Goal: Task Accomplishment & Management: Complete application form

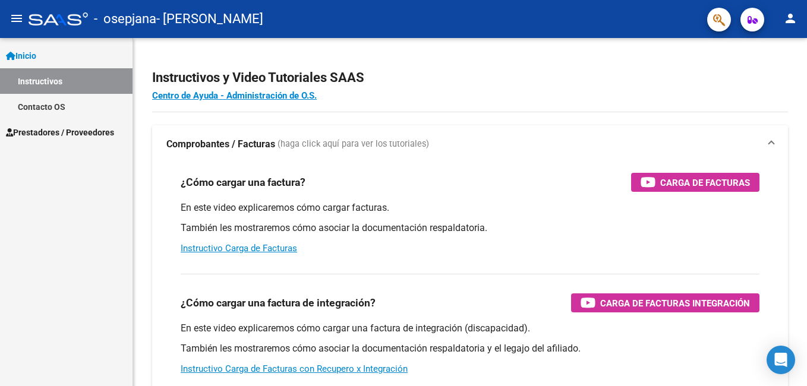
click at [781, 23] on button "person" at bounding box center [790, 19] width 24 height 24
click at [777, 41] on button "person Mi Perfil" at bounding box center [766, 50] width 73 height 29
click at [787, 27] on button "person" at bounding box center [790, 19] width 24 height 24
click at [56, 135] on div at bounding box center [403, 193] width 807 height 386
click at [37, 129] on span "Prestadores / Proveedores" at bounding box center [60, 132] width 108 height 13
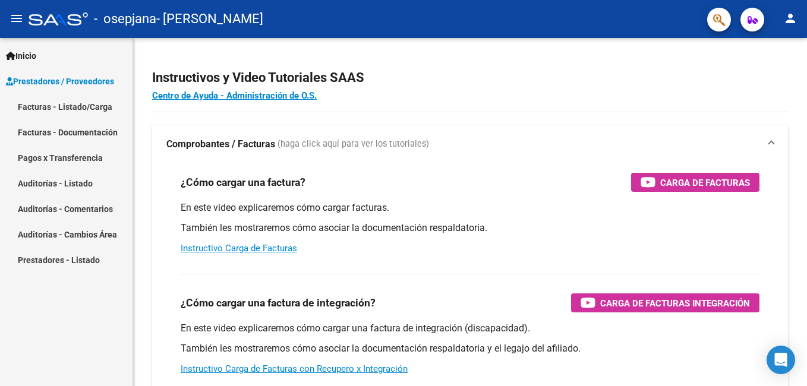
click at [67, 108] on link "Facturas - Listado/Carga" at bounding box center [66, 107] width 133 height 26
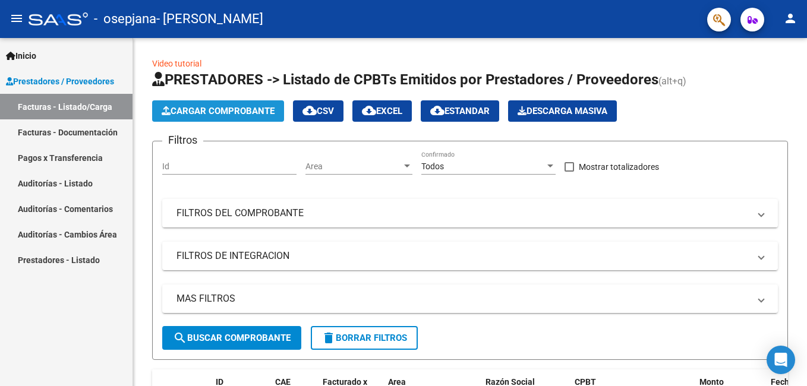
click at [223, 109] on span "Cargar Comprobante" at bounding box center [218, 111] width 113 height 11
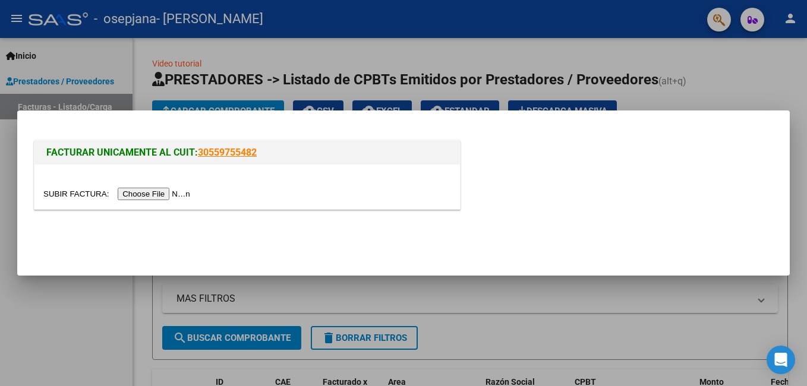
click at [144, 195] on input "file" at bounding box center [118, 194] width 150 height 12
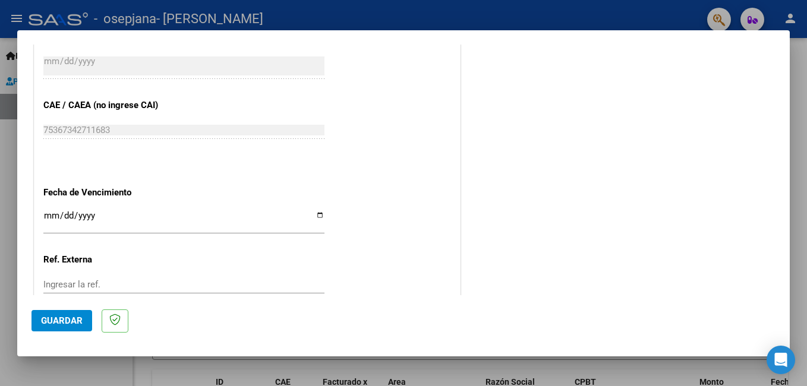
scroll to position [654, 0]
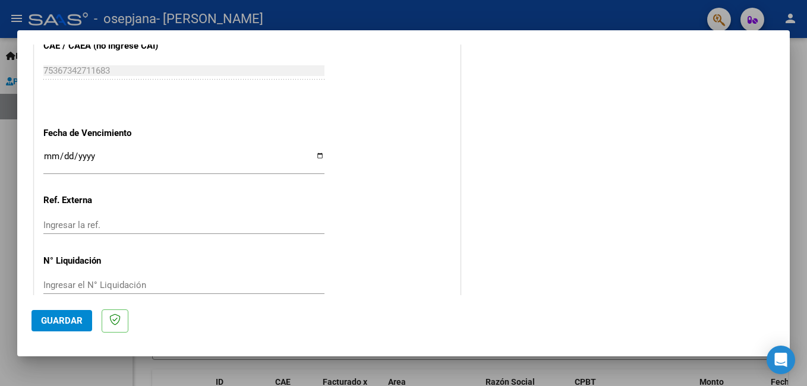
click at [316, 153] on input "Ingresar la fecha" at bounding box center [183, 161] width 281 height 19
type input "[DATE]"
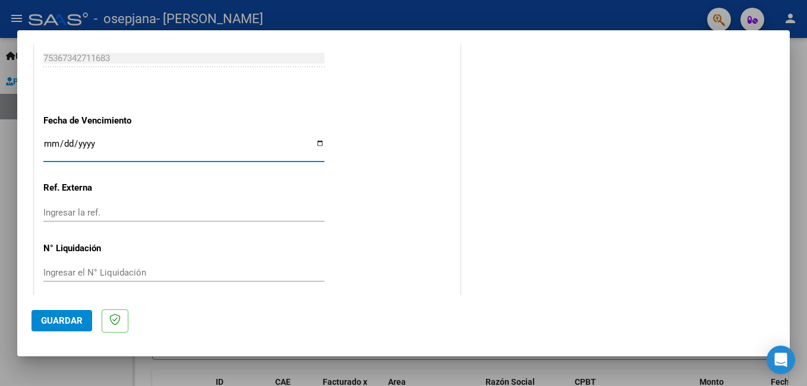
scroll to position [675, 0]
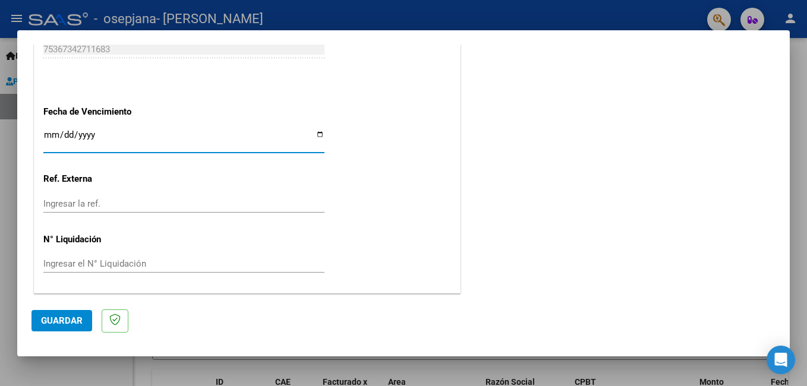
click at [49, 319] on span "Guardar" at bounding box center [62, 321] width 42 height 11
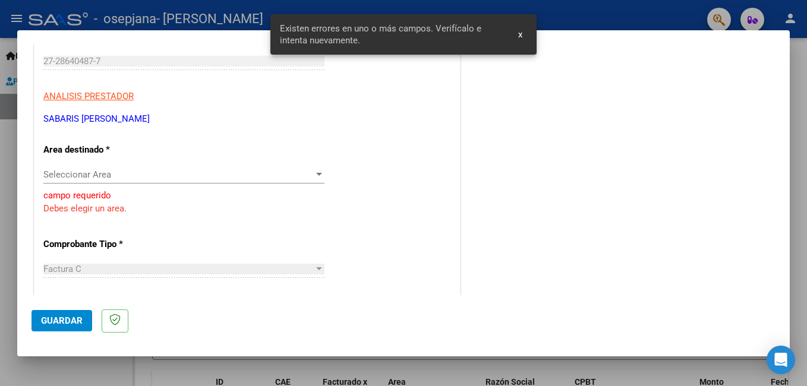
scroll to position [181, 0]
click at [127, 178] on span "Seleccionar Area" at bounding box center [178, 175] width 270 height 11
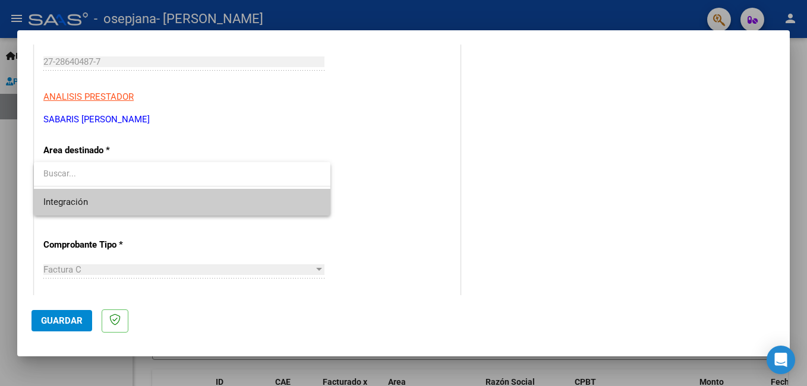
click at [127, 205] on span "Integración" at bounding box center [182, 202] width 278 height 27
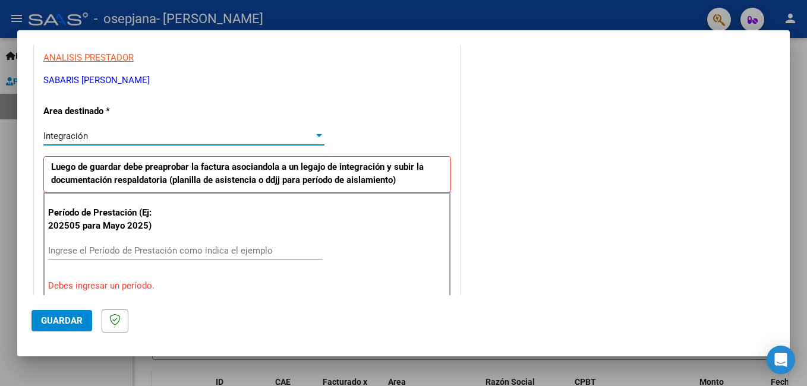
scroll to position [300, 0]
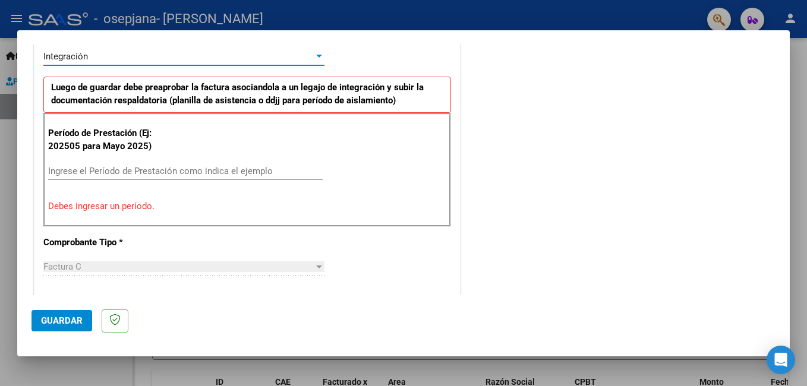
click at [137, 168] on input "Ingrese el Período de Prestación como indica el ejemplo" at bounding box center [185, 171] width 275 height 11
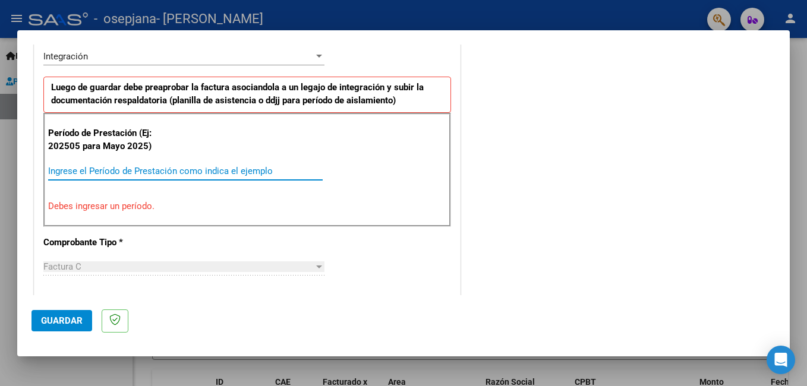
click at [137, 168] on input "Ingrese el Período de Prestación como indica el ejemplo" at bounding box center [185, 171] width 275 height 11
click at [124, 179] on div "Ingrese el Período de Prestación como indica el ejemplo" at bounding box center [185, 171] width 275 height 18
click at [105, 175] on input "Ingrese el Período de Prestación como indica el ejemplo" at bounding box center [185, 171] width 275 height 11
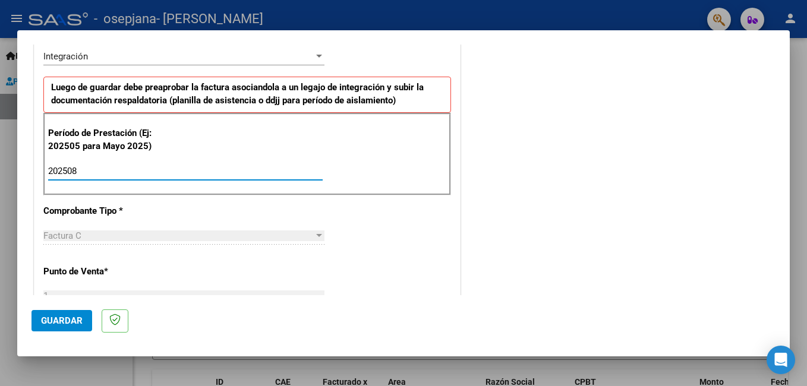
type input "202508"
click at [444, 207] on div "CUIT * 27-28640487-7 Ingresar CUIT ANALISIS PRESTADOR SABARIS [PERSON_NAME] Are…" at bounding box center [246, 341] width 425 height 894
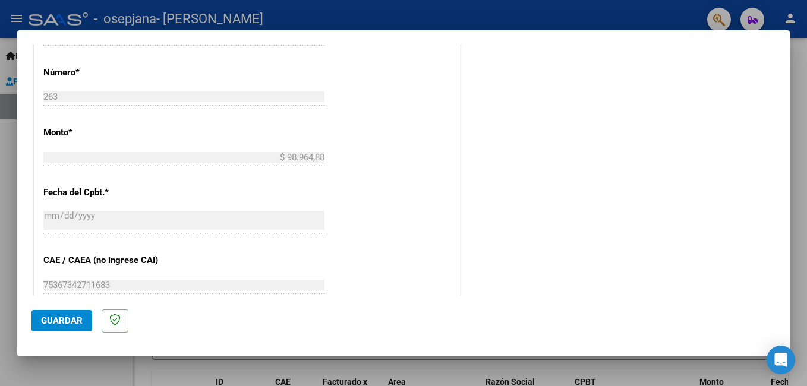
scroll to position [656, 0]
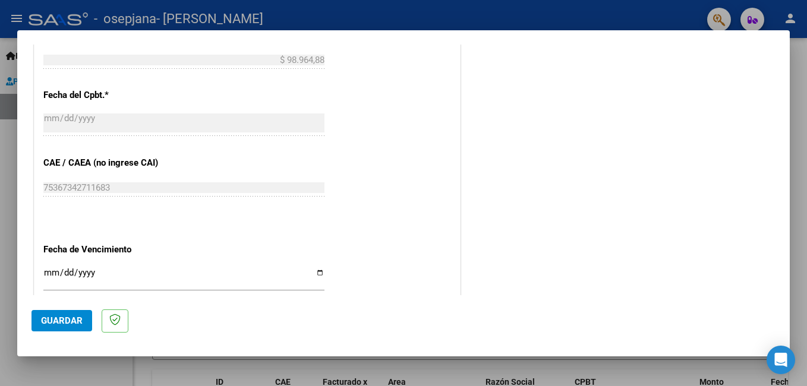
click at [55, 317] on span "Guardar" at bounding box center [62, 321] width 42 height 11
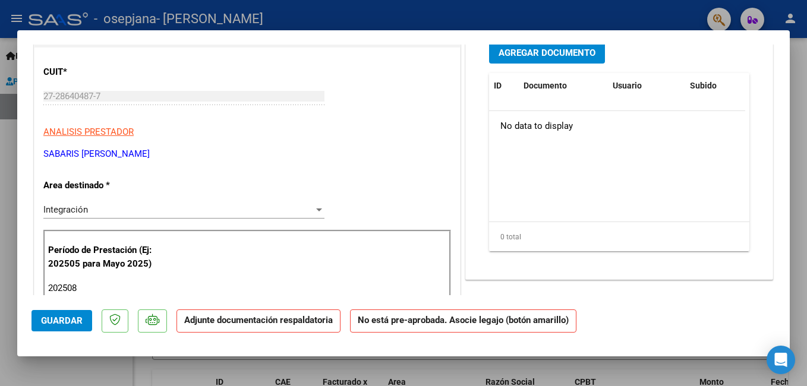
scroll to position [0, 0]
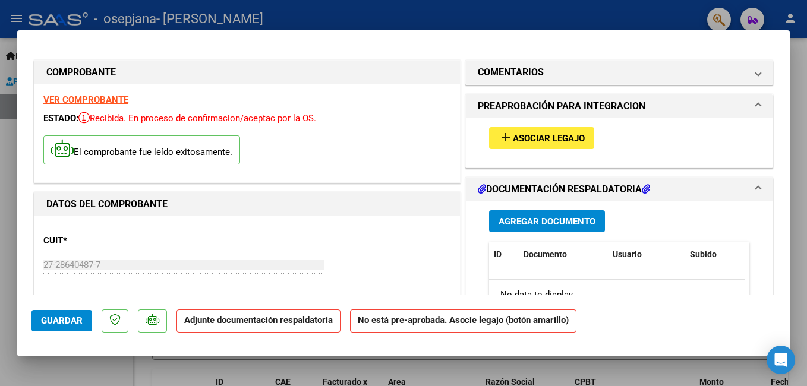
click at [524, 144] on button "add Asociar Legajo" at bounding box center [541, 138] width 105 height 22
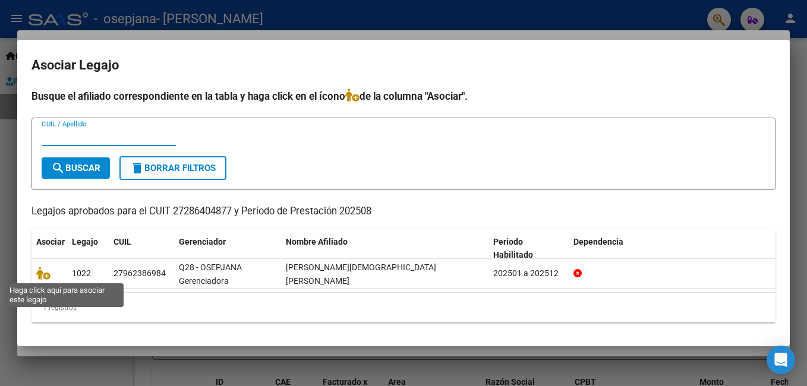
click at [43, 275] on icon at bounding box center [43, 273] width 14 height 13
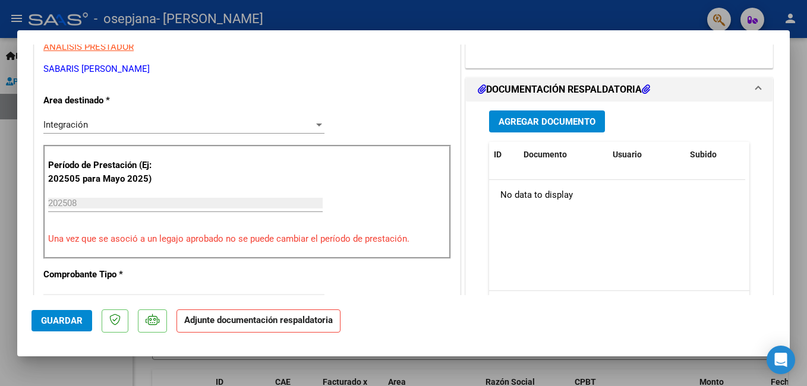
scroll to position [297, 0]
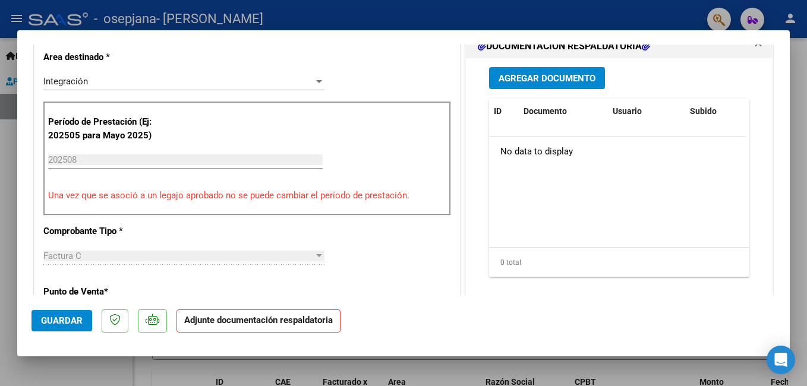
click at [510, 81] on span "Agregar Documento" at bounding box center [547, 78] width 97 height 11
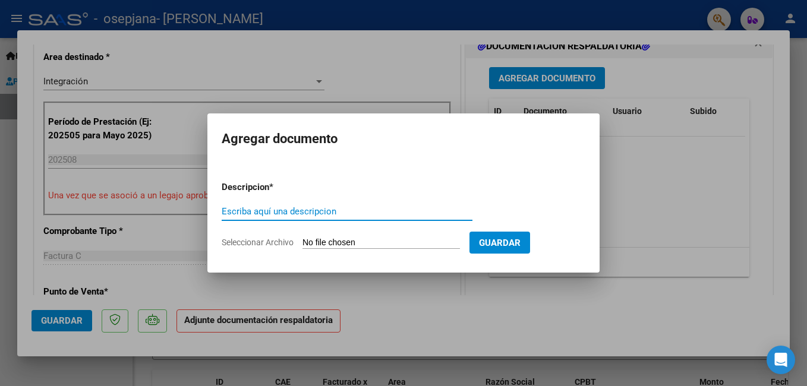
click at [280, 212] on input "Escriba aquí una descripcion" at bounding box center [347, 211] width 251 height 11
click at [280, 212] on input "PLANILLA ASSITENCI" at bounding box center [347, 211] width 251 height 11
click at [280, 212] on input "PLANILLA ASITENCI" at bounding box center [347, 211] width 251 height 11
click at [317, 210] on input "PLANILLA ASISTENCI" at bounding box center [347, 211] width 251 height 11
type input "PLANILLA ASISTENCIA [PERSON_NAME]"
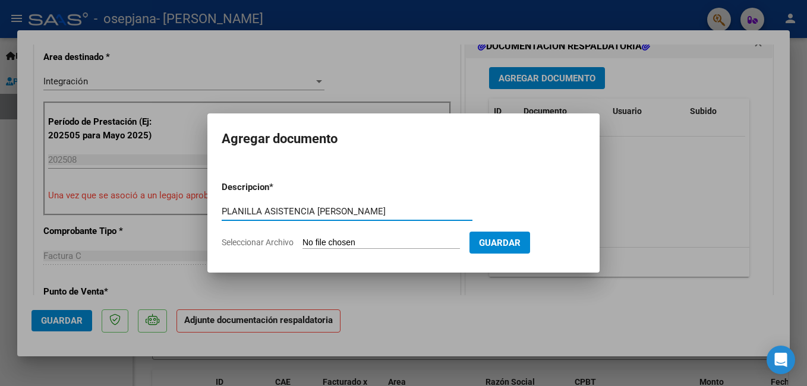
click at [349, 244] on input "Seleccionar Archivo" at bounding box center [380, 243] width 157 height 11
type input "C:\fakepath\Planilla asistencia [PERSON_NAME].pdf"
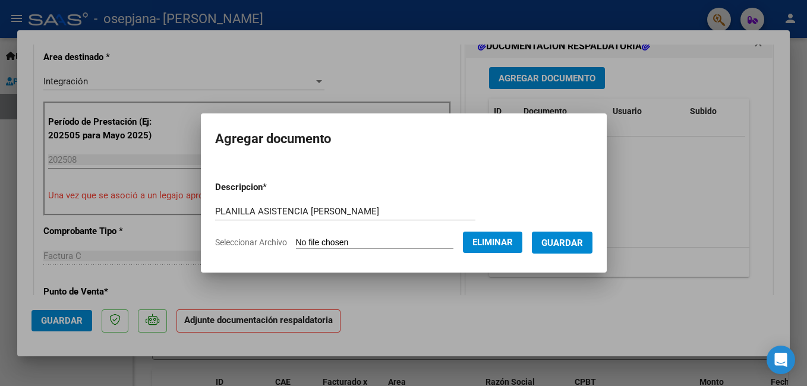
click at [566, 248] on span "Guardar" at bounding box center [562, 243] width 42 height 11
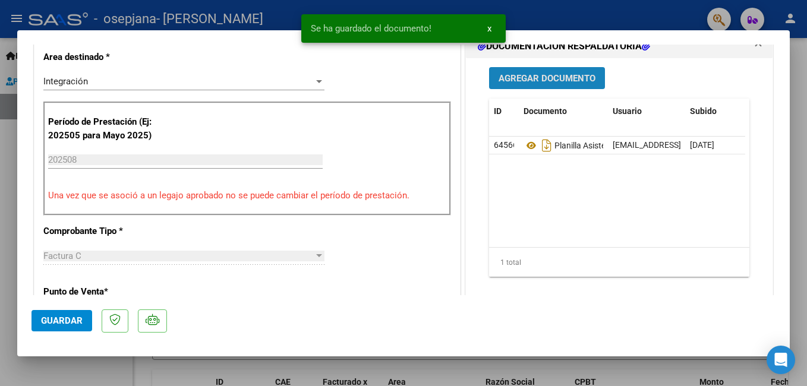
click at [537, 80] on span "Agregar Documento" at bounding box center [547, 78] width 97 height 11
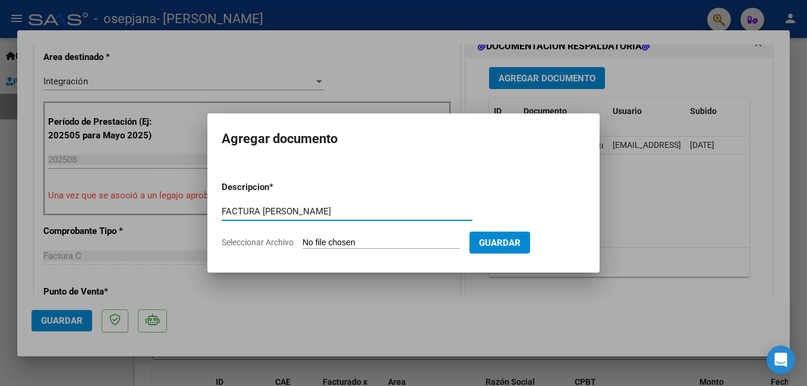
type input "FACTURA [PERSON_NAME]"
click at [238, 244] on span "Seleccionar Archivo" at bounding box center [258, 243] width 72 height 10
click at [302, 244] on input "Seleccionar Archivo" at bounding box center [380, 243] width 157 height 11
type input "C:\fakepath\Planilla asistencia [PERSON_NAME].pdf"
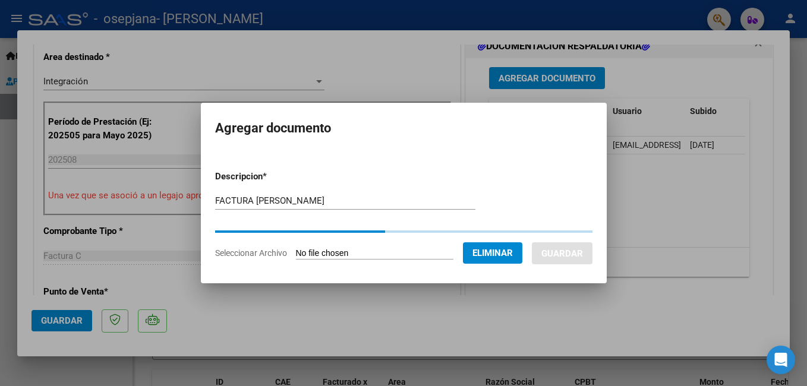
click at [488, 257] on span "Eliminar" at bounding box center [492, 253] width 40 height 11
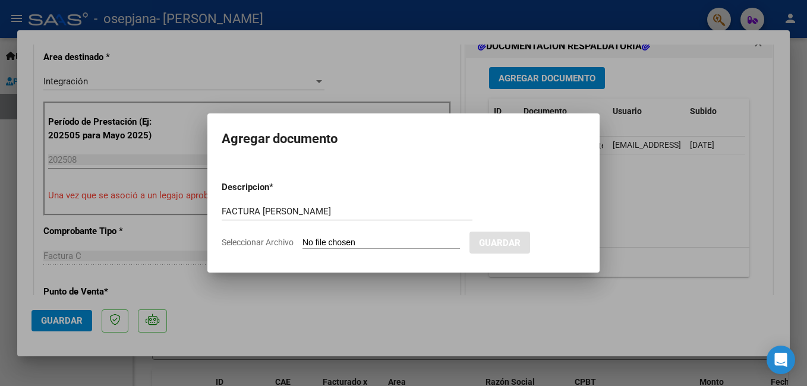
click at [359, 242] on input "Seleccionar Archivo" at bounding box center [380, 243] width 157 height 11
type input "C:\fakepath\fac n263 [PERSON_NAME].pdf"
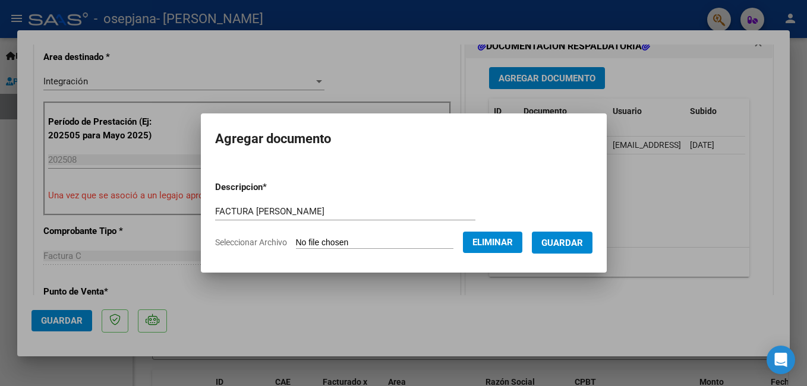
click at [559, 245] on span "Guardar" at bounding box center [562, 243] width 42 height 11
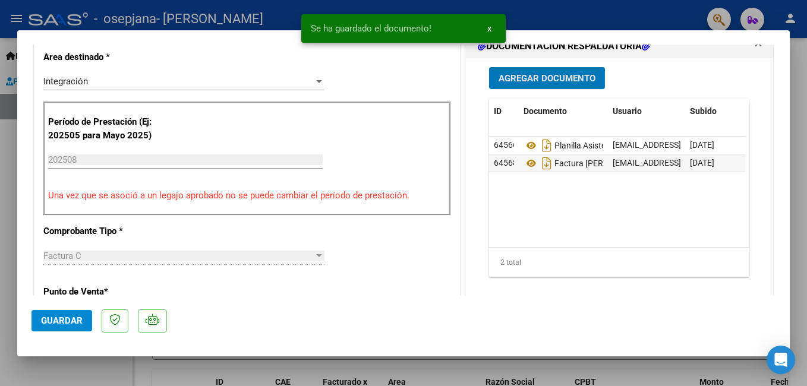
click at [637, 196] on datatable-body "64566 Planilla Asistencia [PERSON_NAME] [EMAIL_ADDRESS][DOMAIN_NAME] - [PERSON_…" at bounding box center [617, 192] width 256 height 111
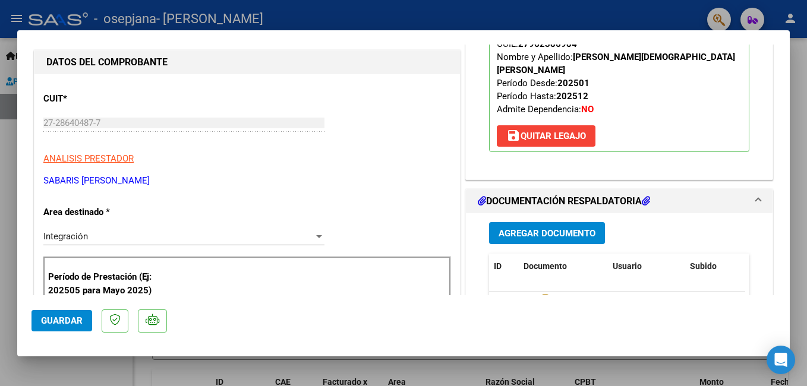
scroll to position [178, 0]
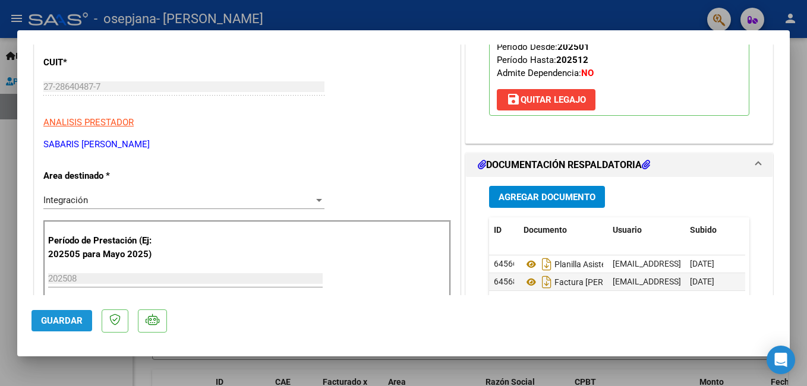
click at [52, 322] on span "Guardar" at bounding box center [62, 321] width 42 height 11
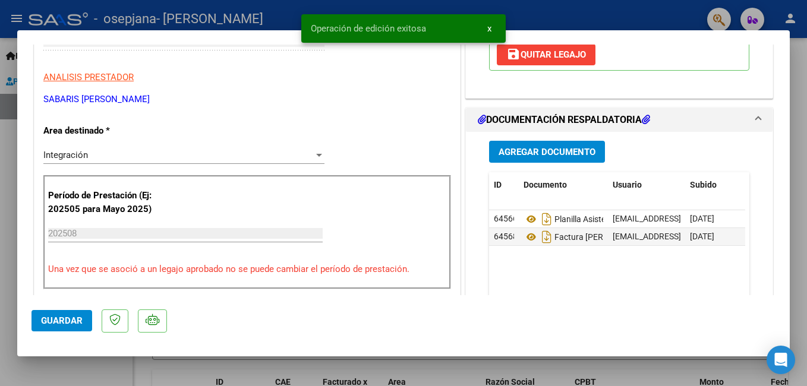
scroll to position [0, 0]
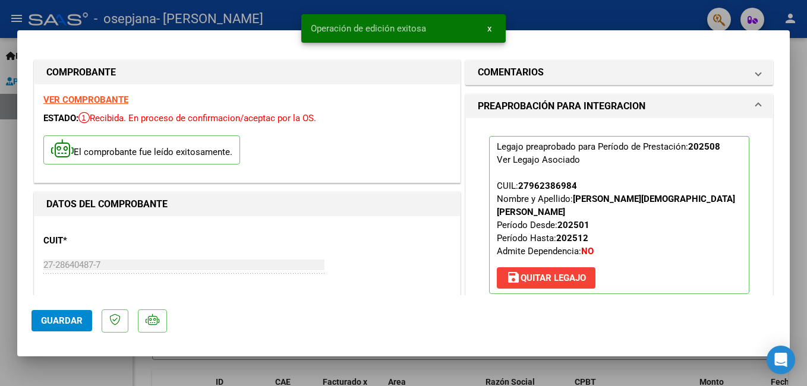
click at [303, 368] on div at bounding box center [403, 193] width 807 height 386
type input "$ 0,00"
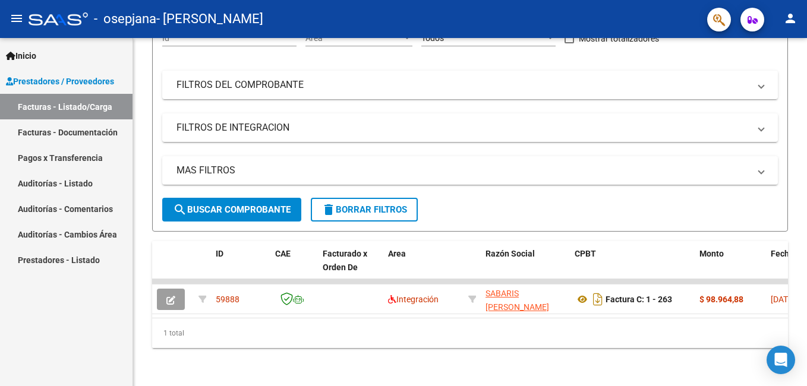
click at [241, 293] on div "59888" at bounding box center [241, 300] width 50 height 14
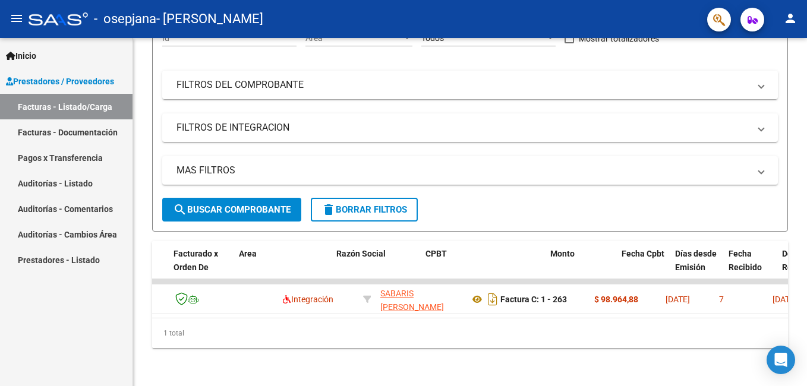
scroll to position [0, 149]
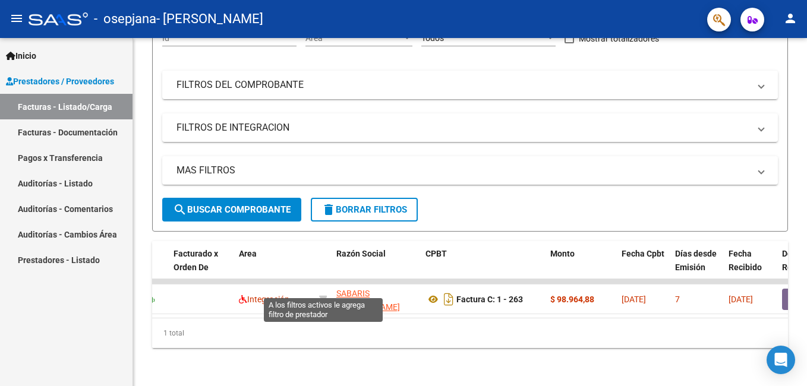
click at [326, 295] on icon at bounding box center [323, 299] width 8 height 8
type input "27286404877"
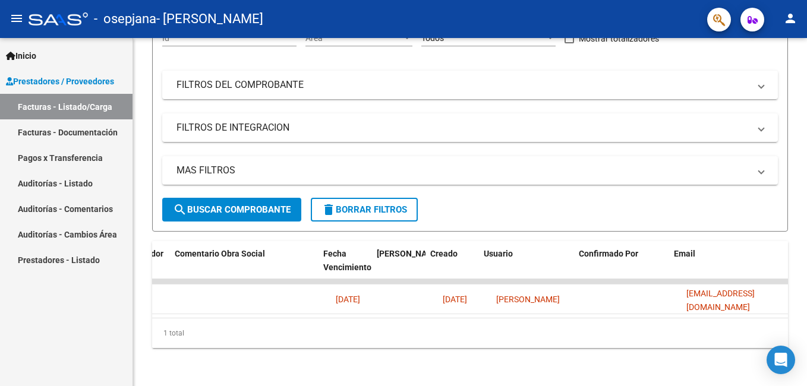
scroll to position [0, 1870]
drag, startPoint x: 674, startPoint y: 289, endPoint x: 771, endPoint y: 292, distance: 96.9
click at [771, 292] on datatable-body-cell "[EMAIL_ADDRESS][DOMAIN_NAME]" at bounding box center [728, 299] width 119 height 29
copy span "[EMAIL_ADDRESS][DOMAIN_NAME]"
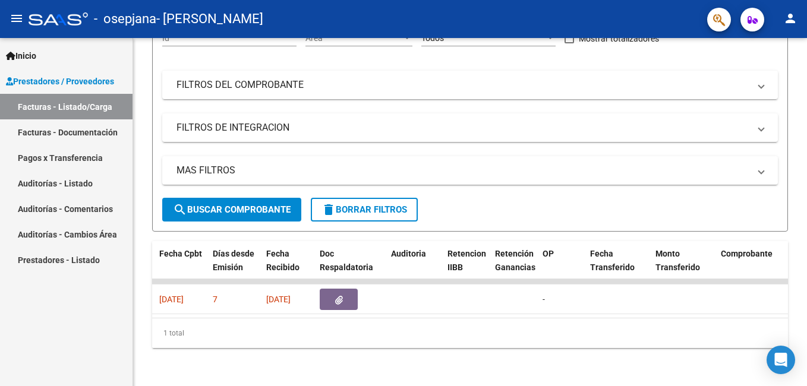
scroll to position [0, 614]
click at [332, 296] on icon "button" at bounding box center [336, 300] width 8 height 9
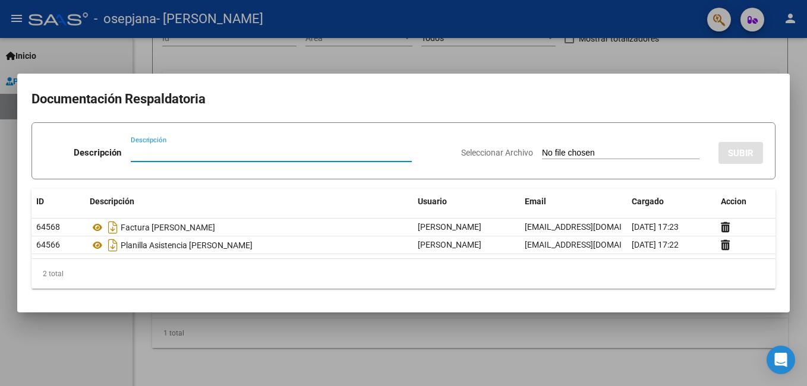
click at [162, 152] on input "Descripción" at bounding box center [271, 152] width 281 height 11
type input "CAE"
click at [488, 154] on span "Seleccionar Archivo" at bounding box center [497, 153] width 72 height 10
click at [542, 154] on input "Seleccionar Archivo" at bounding box center [620, 153] width 157 height 11
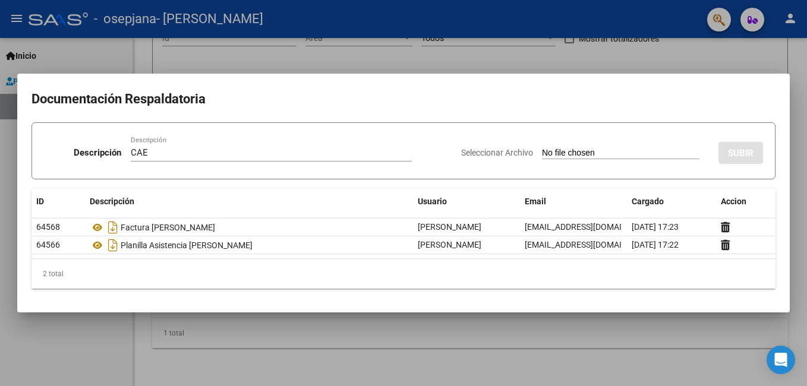
type input "C:\fakepath\cae [PERSON_NAME].pdf"
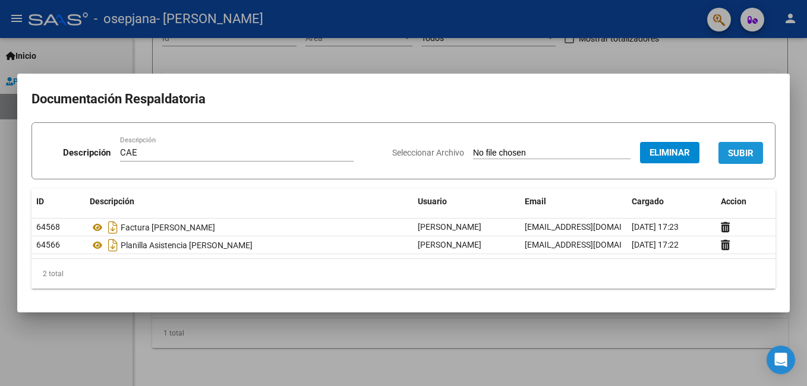
click at [747, 149] on span "SUBIR" at bounding box center [741, 153] width 26 height 11
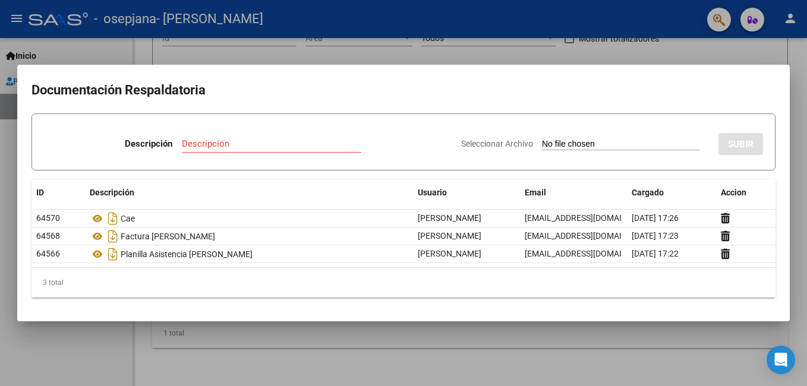
click at [625, 39] on div at bounding box center [403, 193] width 807 height 386
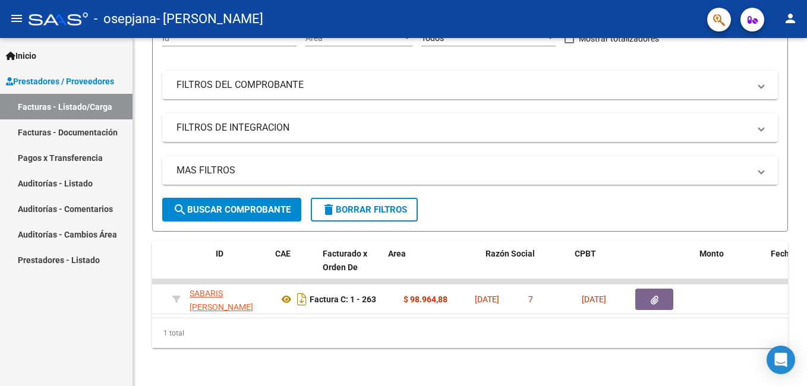
scroll to position [0, 0]
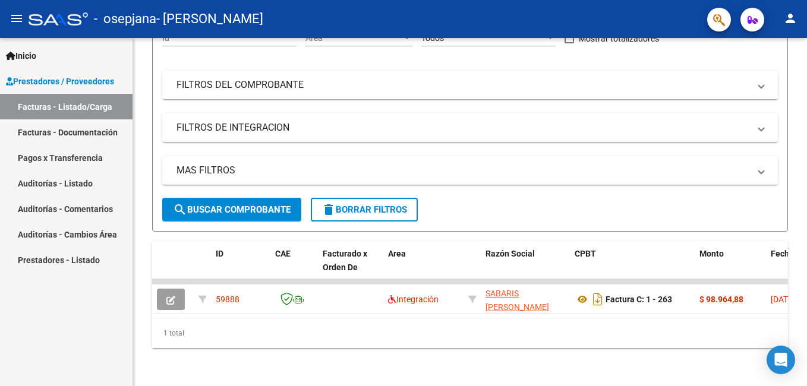
click at [254, 293] on div "59888" at bounding box center [241, 300] width 50 height 14
click at [368, 285] on datatable-body-cell at bounding box center [350, 299] width 65 height 29
click at [70, 111] on link "Facturas - Listado/Carga" at bounding box center [66, 107] width 133 height 26
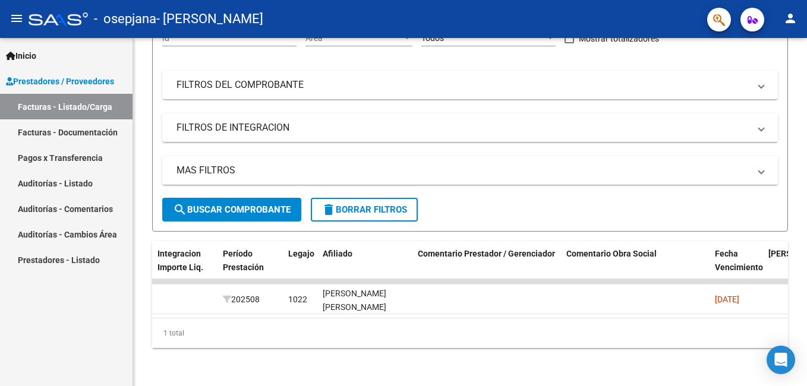
scroll to position [0, 1444]
